Goal: Transaction & Acquisition: Book appointment/travel/reservation

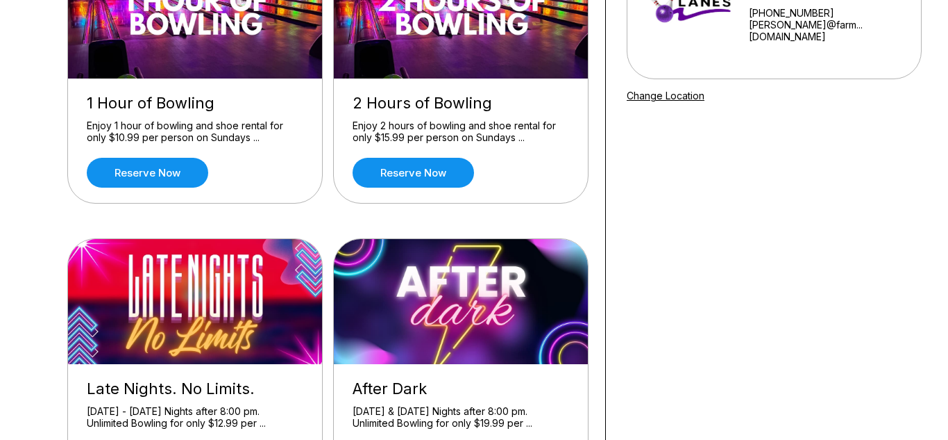
scroll to position [196, 0]
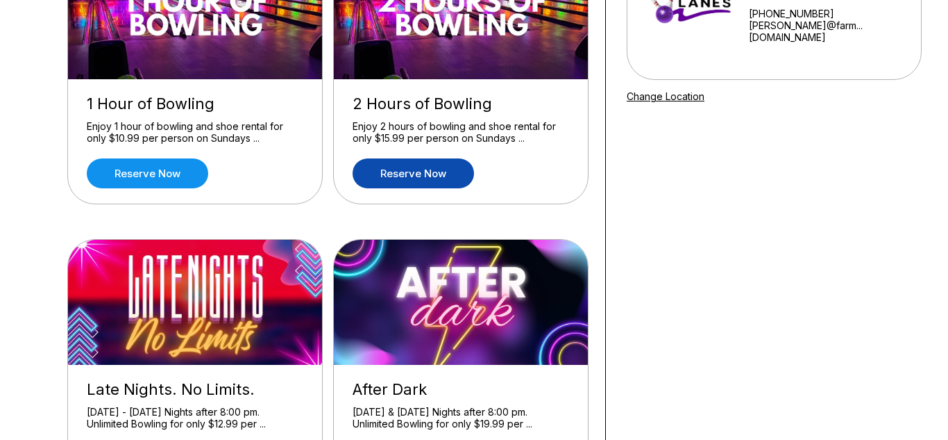
click at [451, 172] on link "Reserve now" at bounding box center [414, 173] width 122 height 30
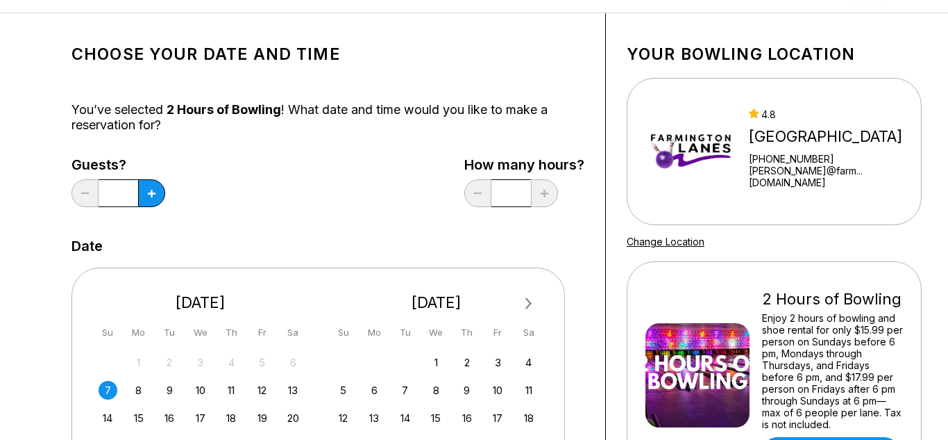
scroll to position [103, 0]
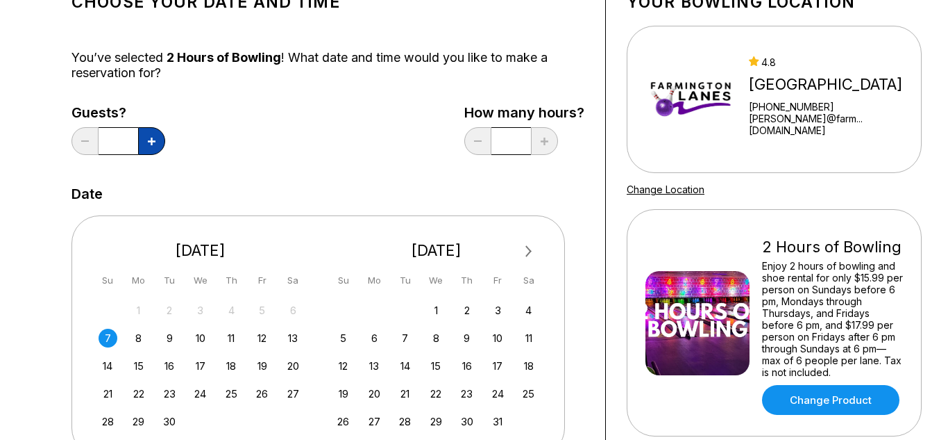
click at [151, 139] on icon at bounding box center [152, 141] width 8 height 8
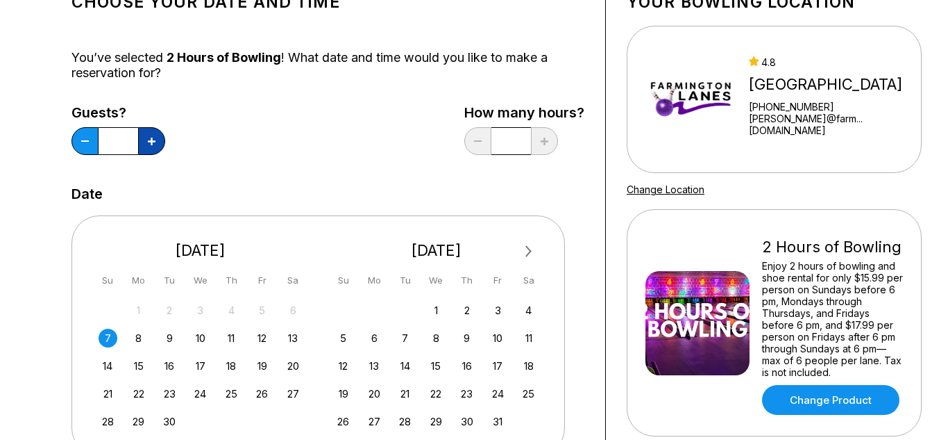
click at [151, 139] on icon at bounding box center [152, 141] width 8 height 8
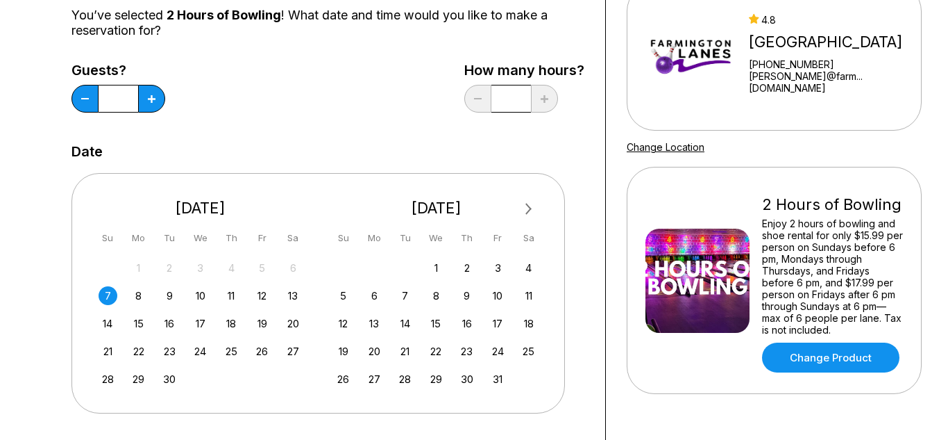
scroll to position [93, 0]
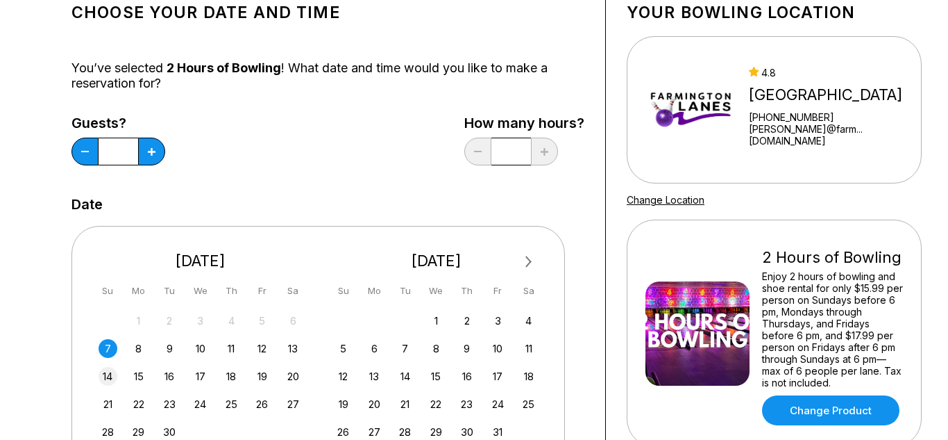
click at [110, 372] on div "14" at bounding box center [108, 376] width 19 height 19
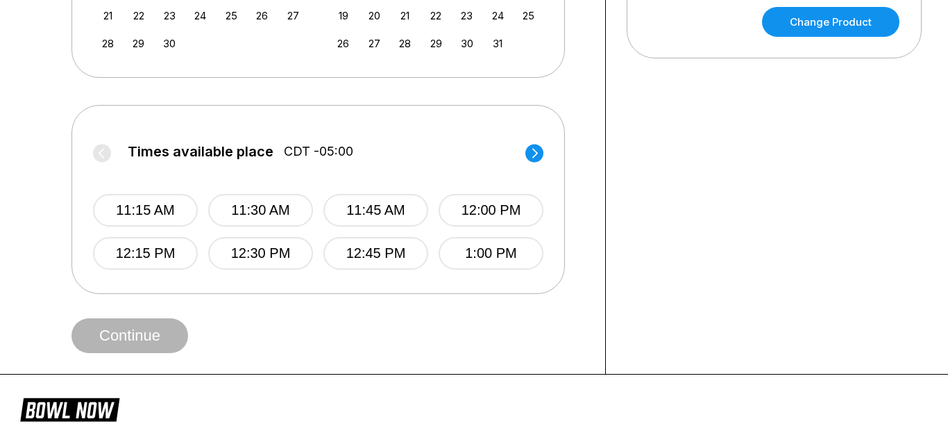
scroll to position [484, 0]
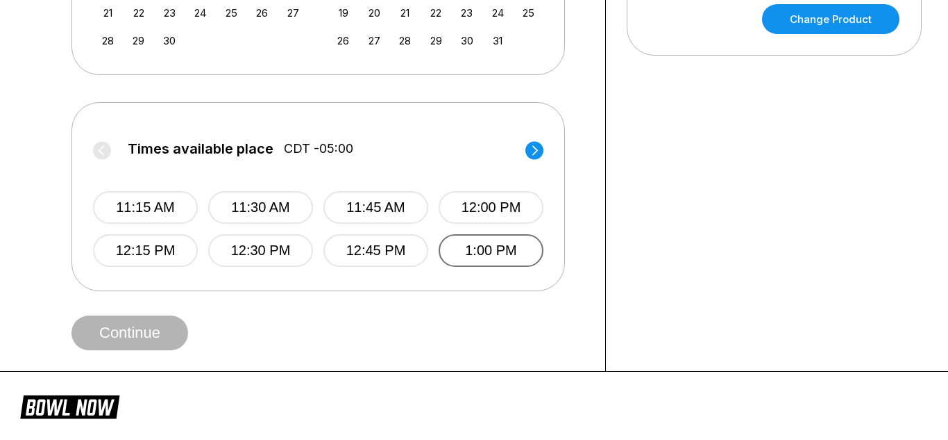
click at [477, 256] on button "1:00 PM" at bounding box center [491, 250] width 105 height 33
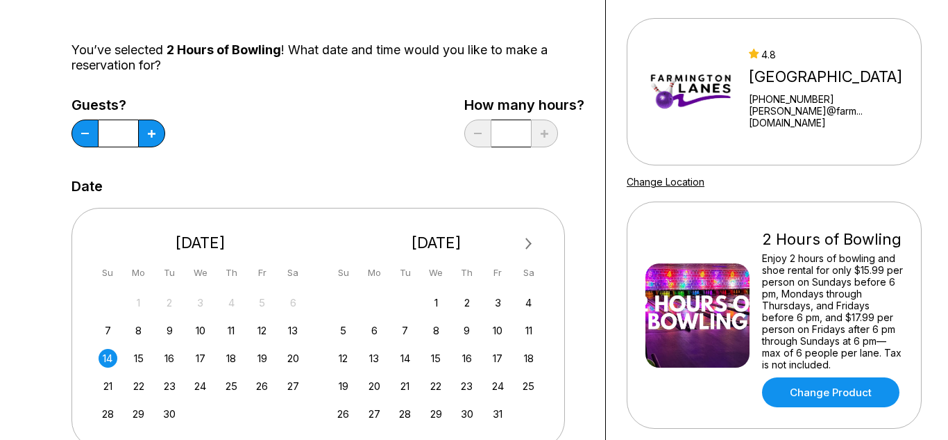
scroll to position [114, 0]
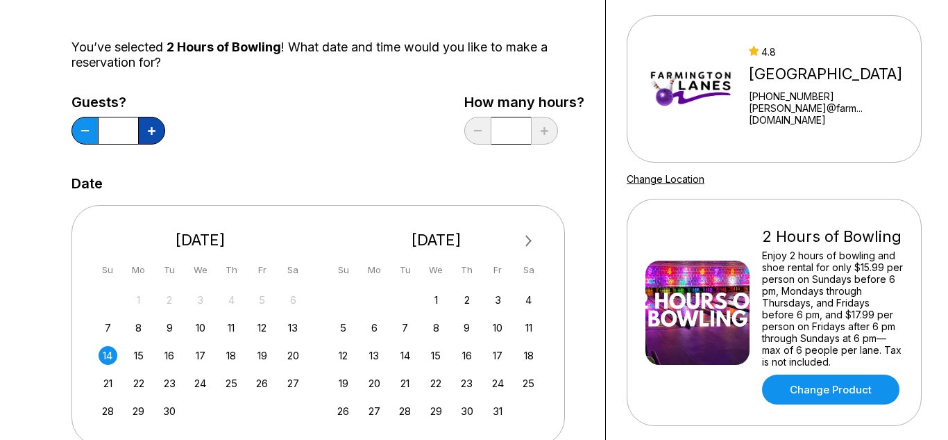
click at [158, 131] on button at bounding box center [151, 131] width 27 height 28
type input "**"
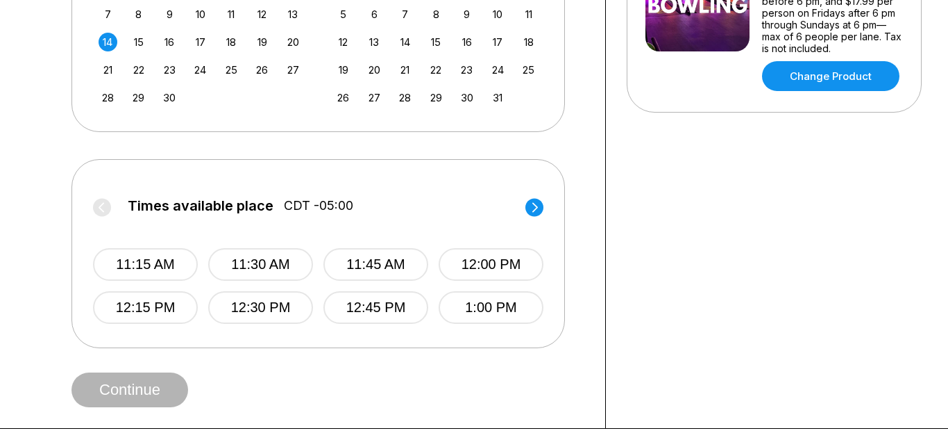
scroll to position [440, 0]
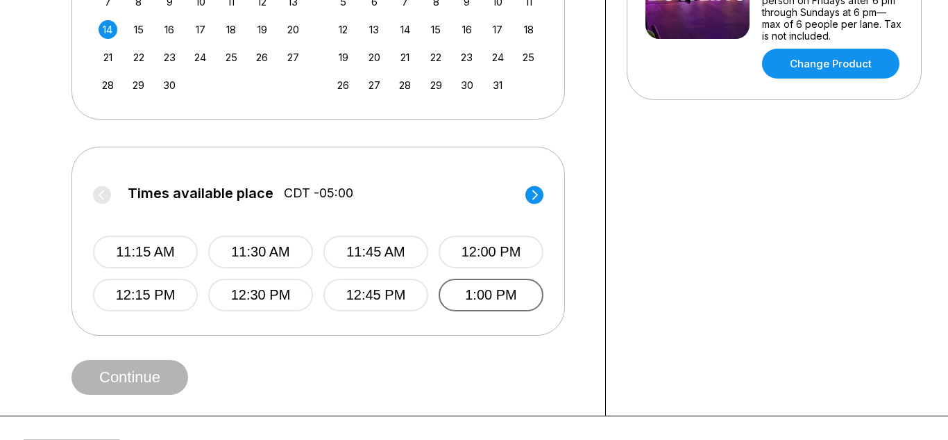
click at [508, 295] on button "1:00 PM" at bounding box center [491, 294] width 105 height 33
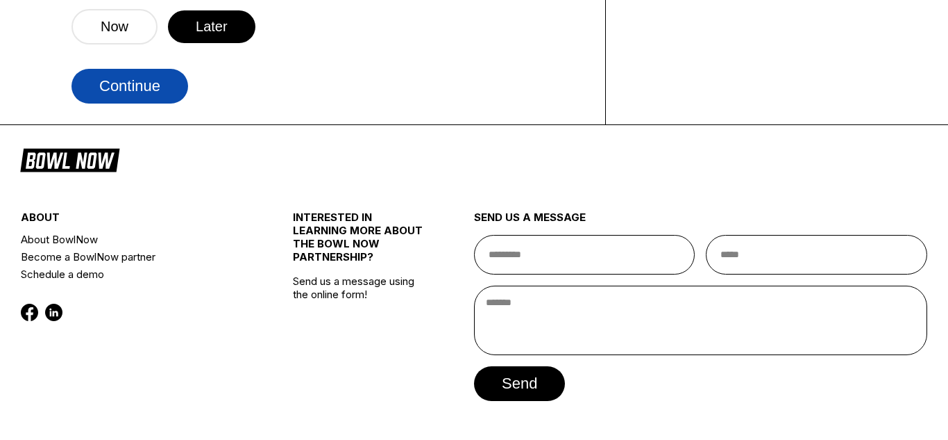
scroll to position [840, 0]
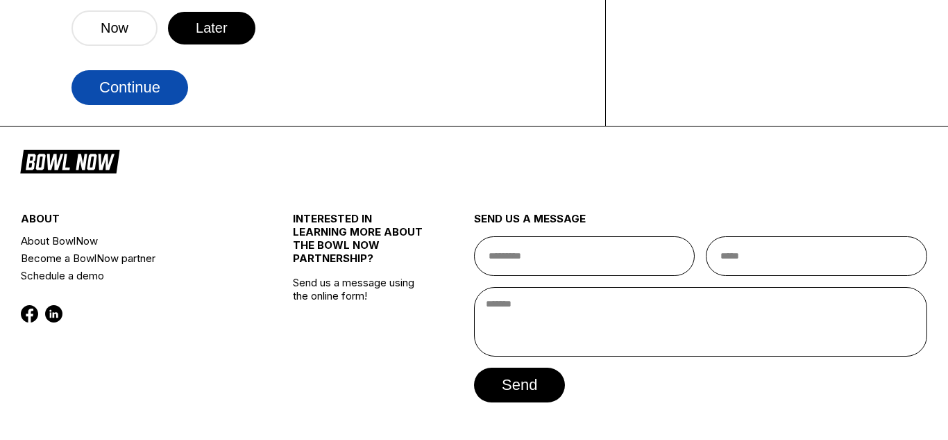
click at [133, 97] on button "Continue" at bounding box center [130, 87] width 117 height 35
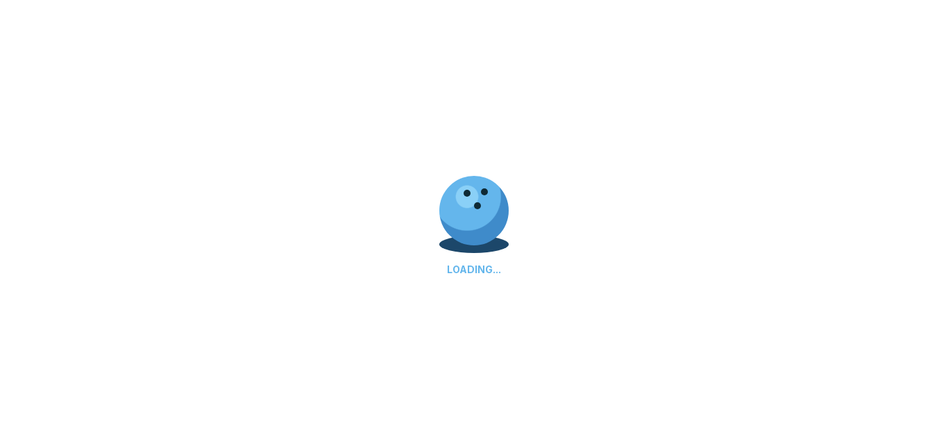
select select "**"
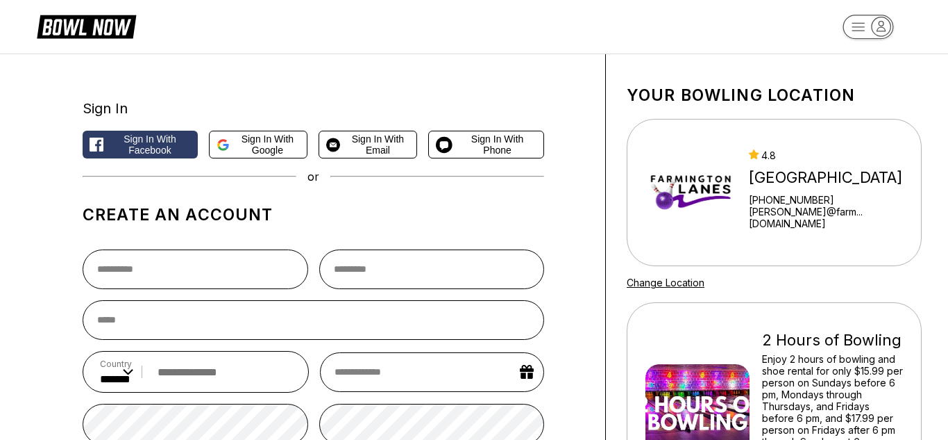
scroll to position [24, 0]
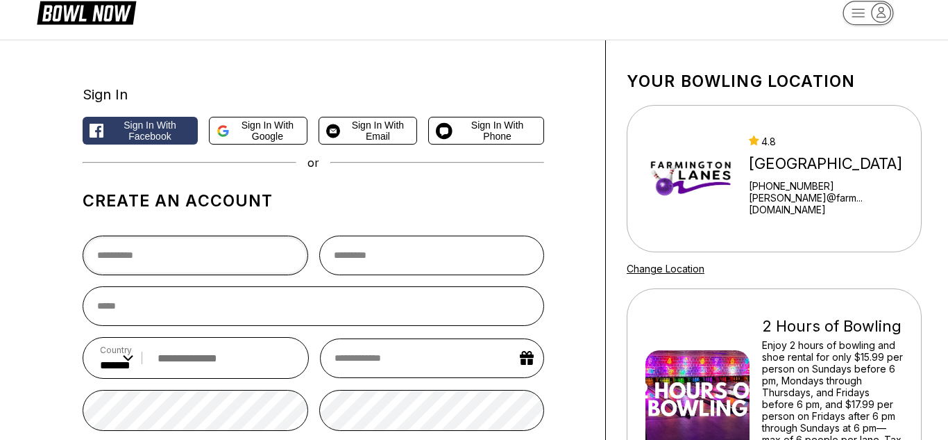
click at [204, 249] on input "text" at bounding box center [196, 255] width 226 height 40
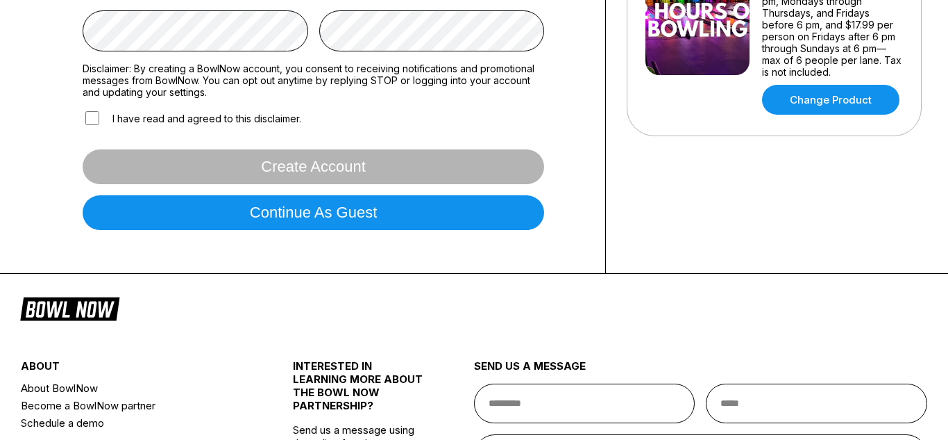
scroll to position [442, 0]
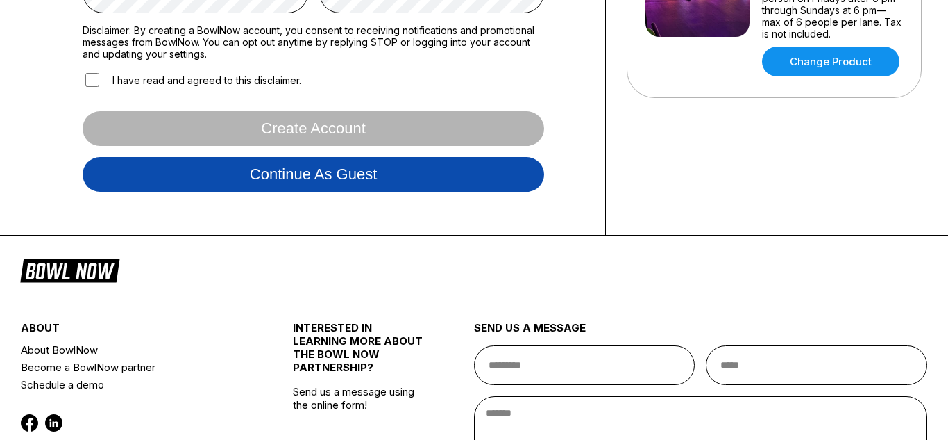
click at [320, 182] on button "Continue as guest" at bounding box center [314, 174] width 462 height 35
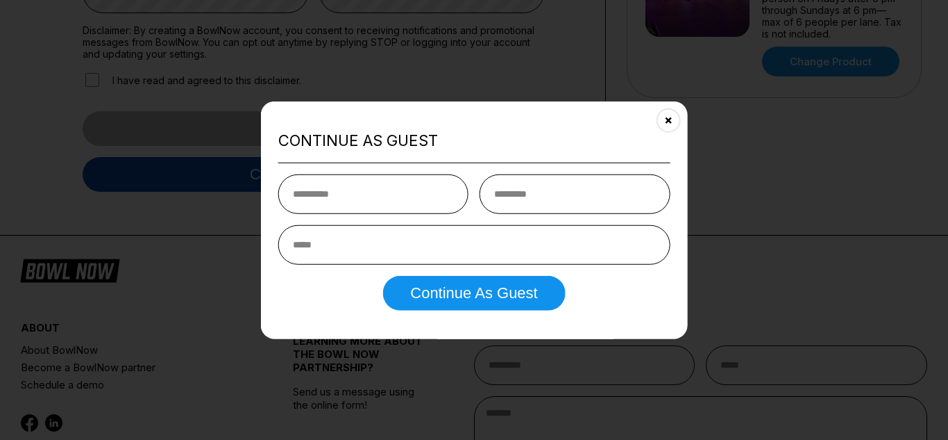
scroll to position [260, 0]
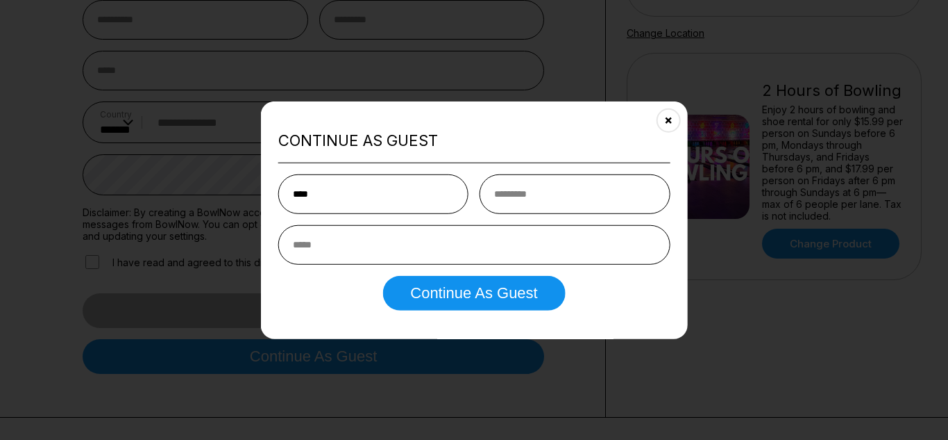
type input "****"
click at [641, 186] on input "text" at bounding box center [575, 194] width 190 height 40
type input "*****"
click at [356, 256] on input "email" at bounding box center [474, 245] width 392 height 40
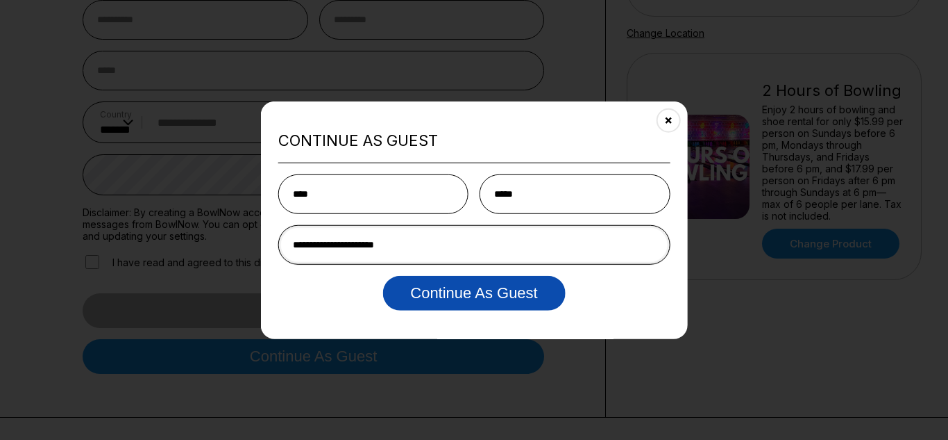
type input "**********"
click at [432, 305] on button "Continue as Guest" at bounding box center [474, 293] width 183 height 35
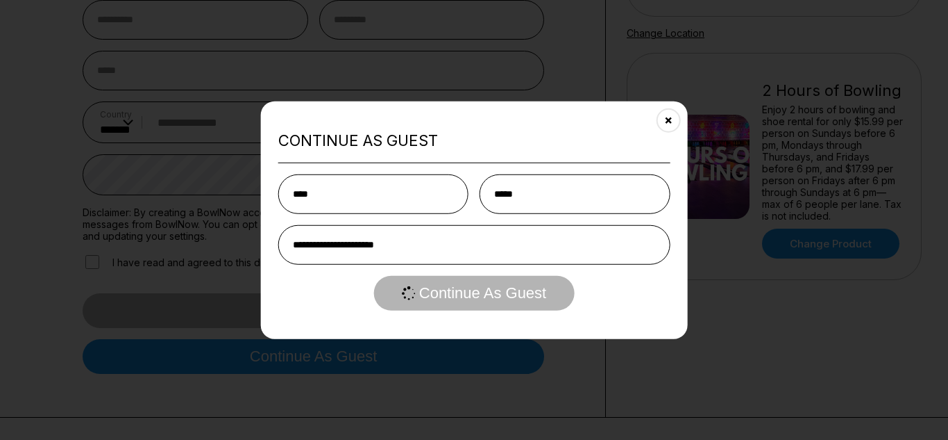
scroll to position [0, 0]
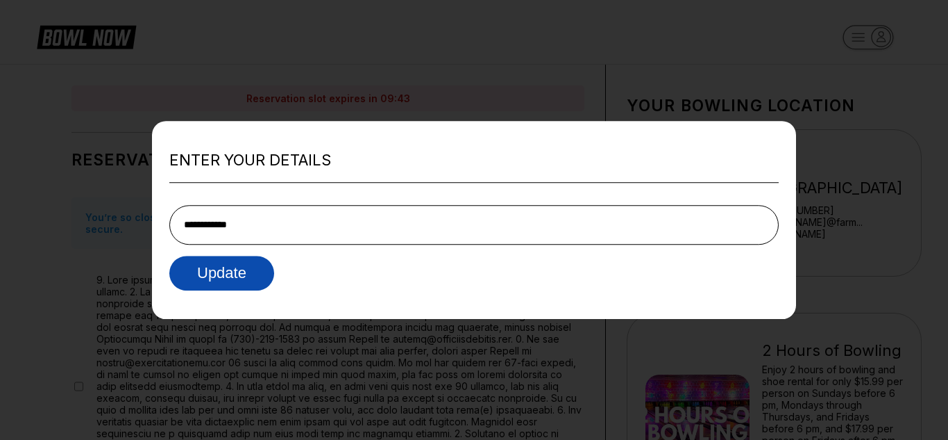
type input "**********"
click at [215, 259] on button "Update" at bounding box center [221, 273] width 105 height 35
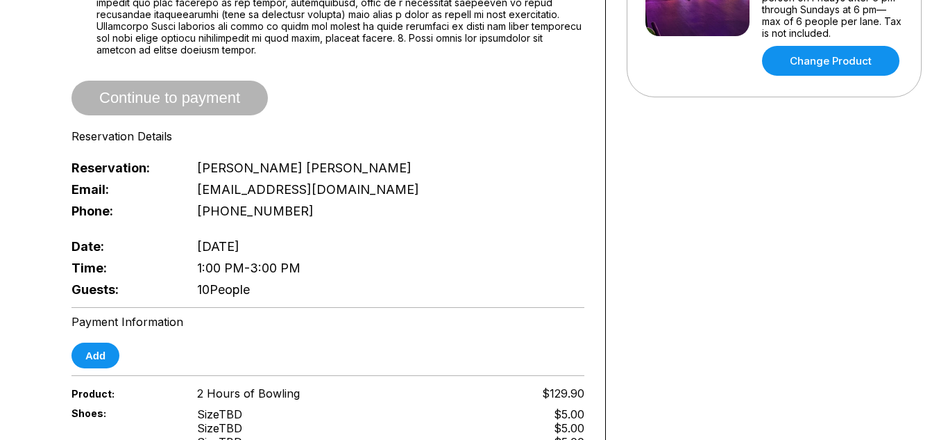
scroll to position [457, 0]
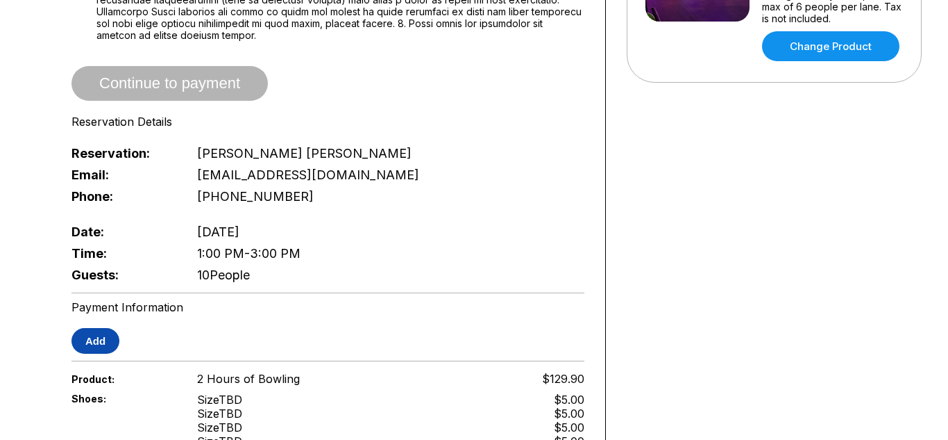
click at [91, 328] on button "Add" at bounding box center [96, 341] width 48 height 26
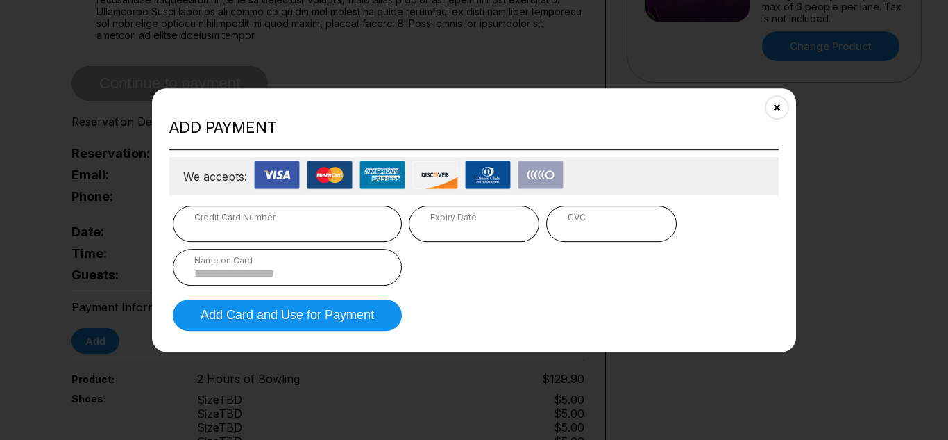
click at [590, 218] on div "CVC" at bounding box center [611, 217] width 87 height 10
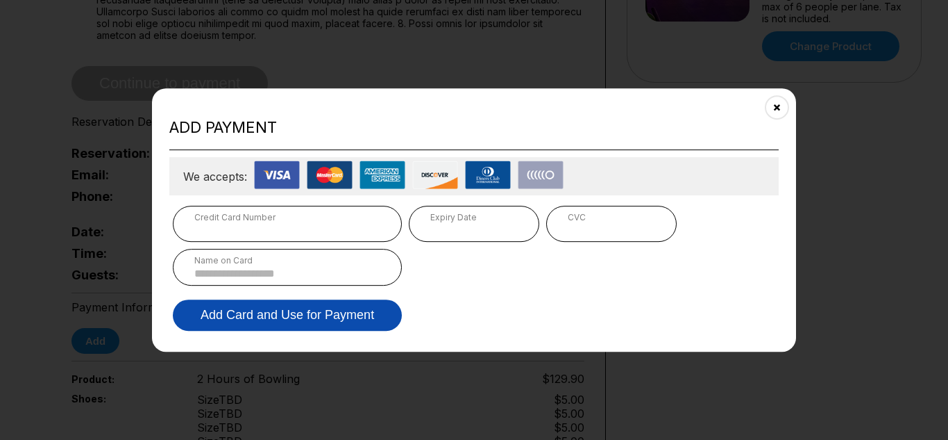
click at [306, 312] on button "Add Card and Use for Payment" at bounding box center [287, 314] width 229 height 31
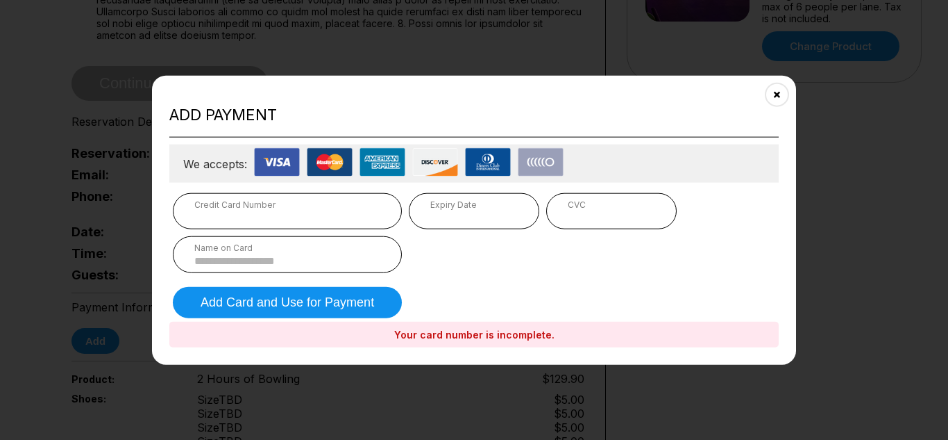
click at [260, 165] on img at bounding box center [277, 162] width 46 height 28
click at [264, 208] on div "Credit Card Number" at bounding box center [287, 204] width 186 height 10
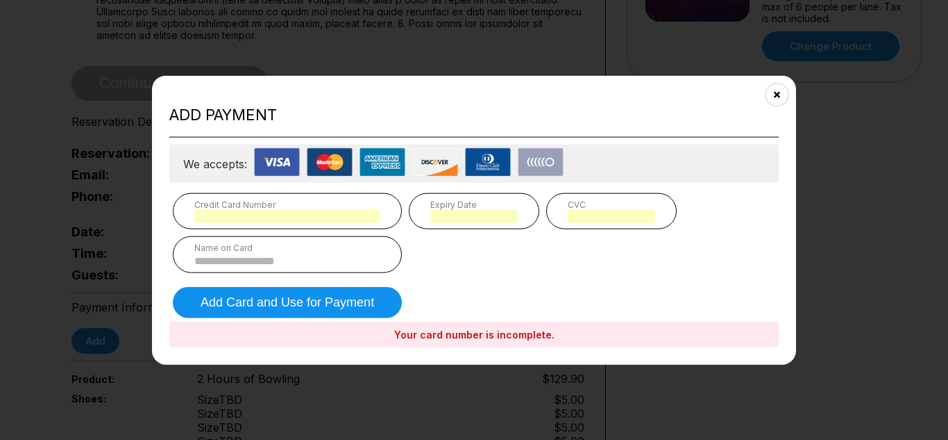
click at [335, 261] on input at bounding box center [287, 261] width 186 height 12
type input "*******"
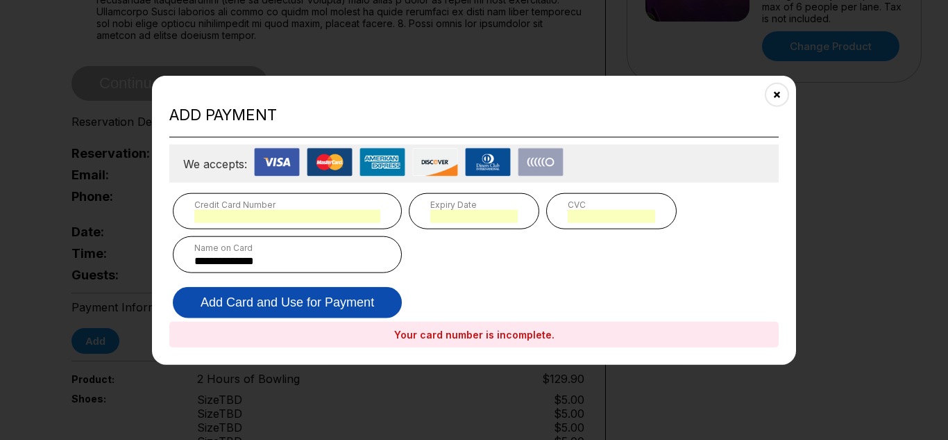
type input "**********"
click at [336, 296] on button "Add Card and Use for Payment" at bounding box center [287, 302] width 229 height 31
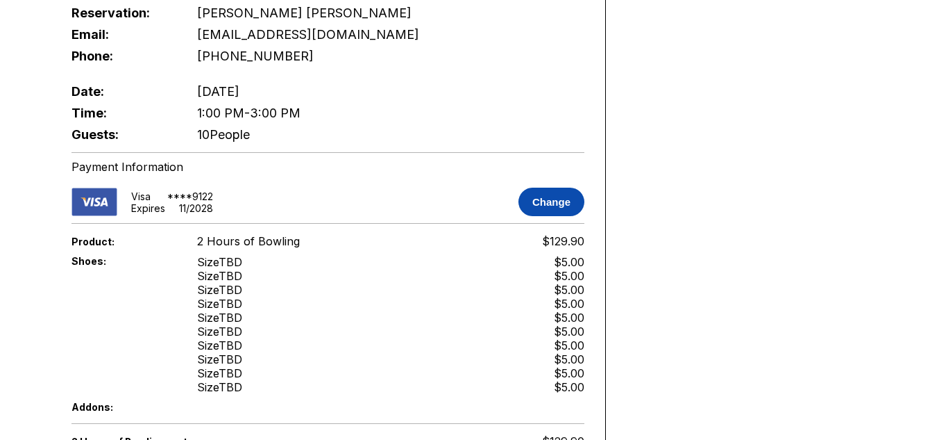
scroll to position [596, 0]
click at [546, 188] on button "Change" at bounding box center [552, 202] width 66 height 28
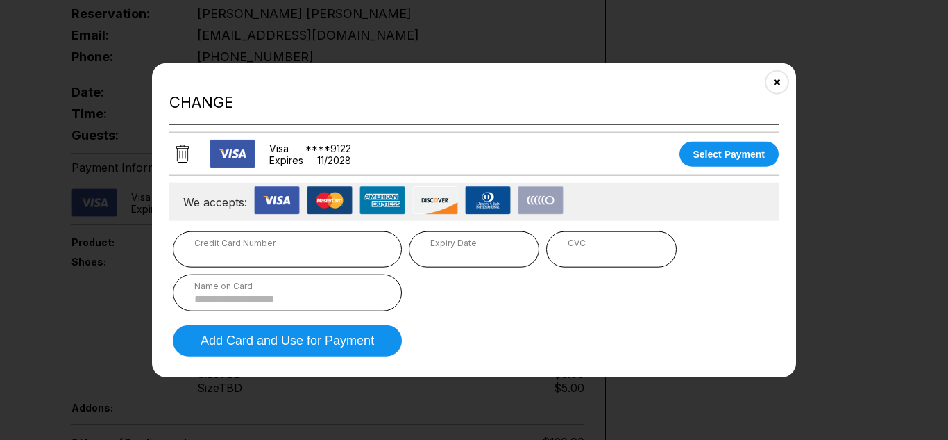
click at [251, 267] on div "Credit Card Number Expiry Date CVC Name on Card" at bounding box center [474, 271] width 603 height 80
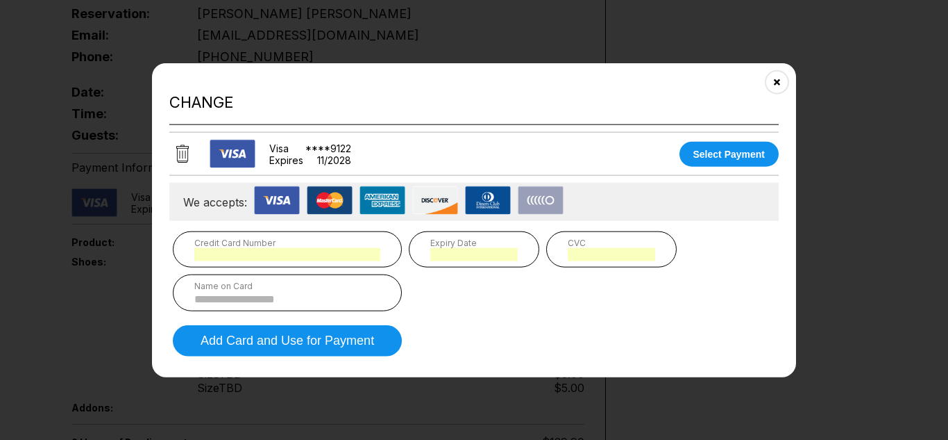
click at [321, 293] on input at bounding box center [287, 299] width 186 height 12
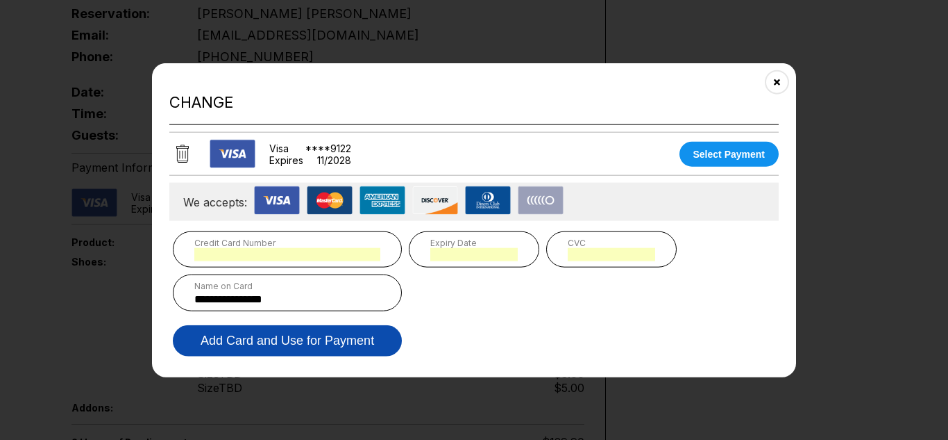
type input "**********"
click at [300, 348] on button "Add Card and Use for Payment" at bounding box center [287, 340] width 229 height 31
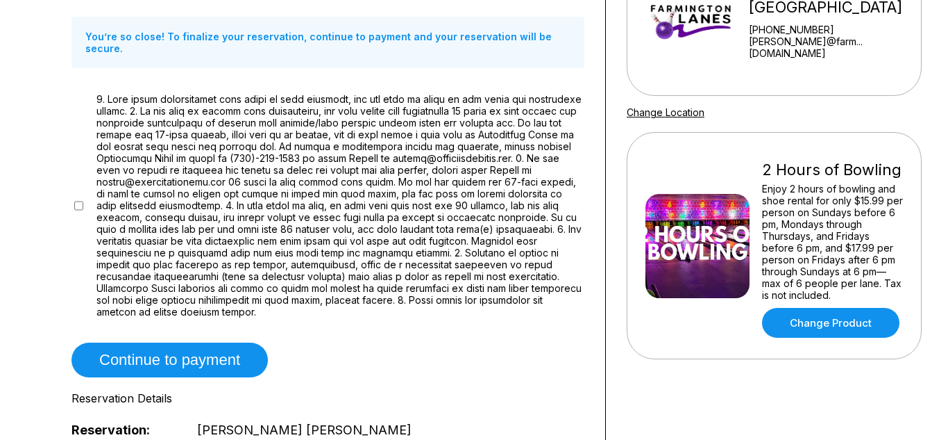
scroll to position [232, 0]
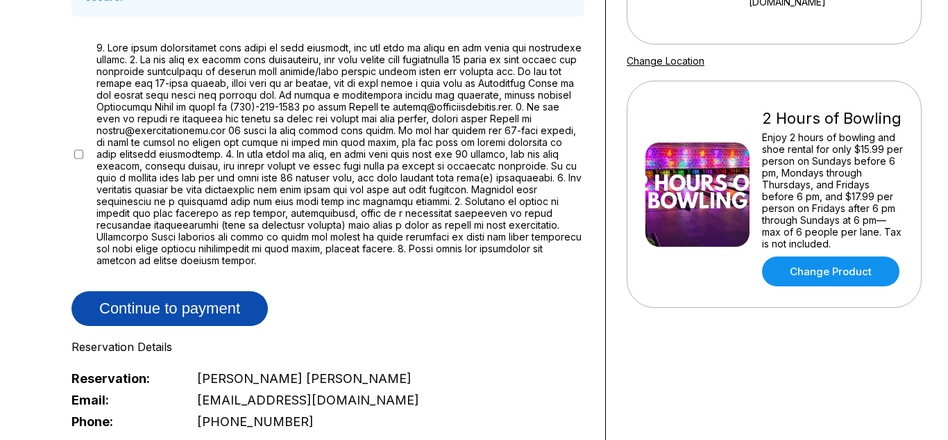
click at [160, 291] on button "Continue to payment" at bounding box center [170, 308] width 196 height 35
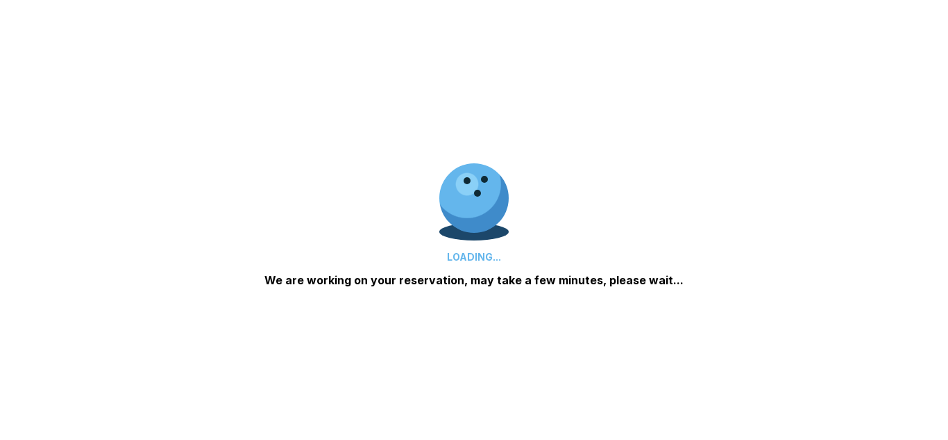
scroll to position [219, 0]
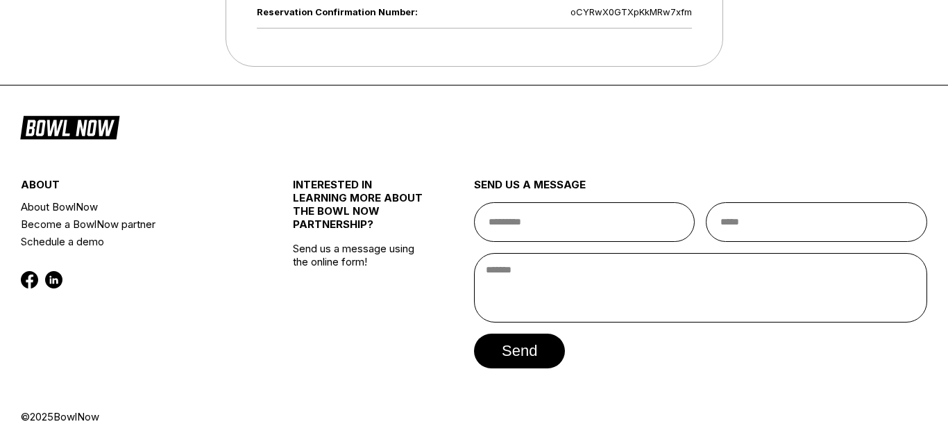
scroll to position [871, 0]
